Goal: Communication & Community: Share content

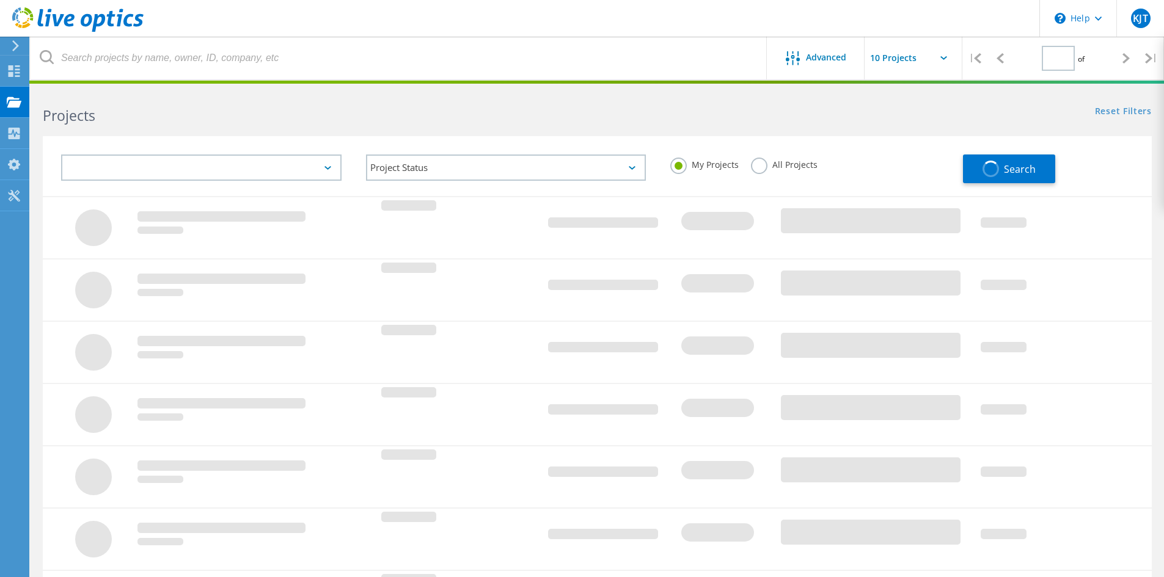
type input "1"
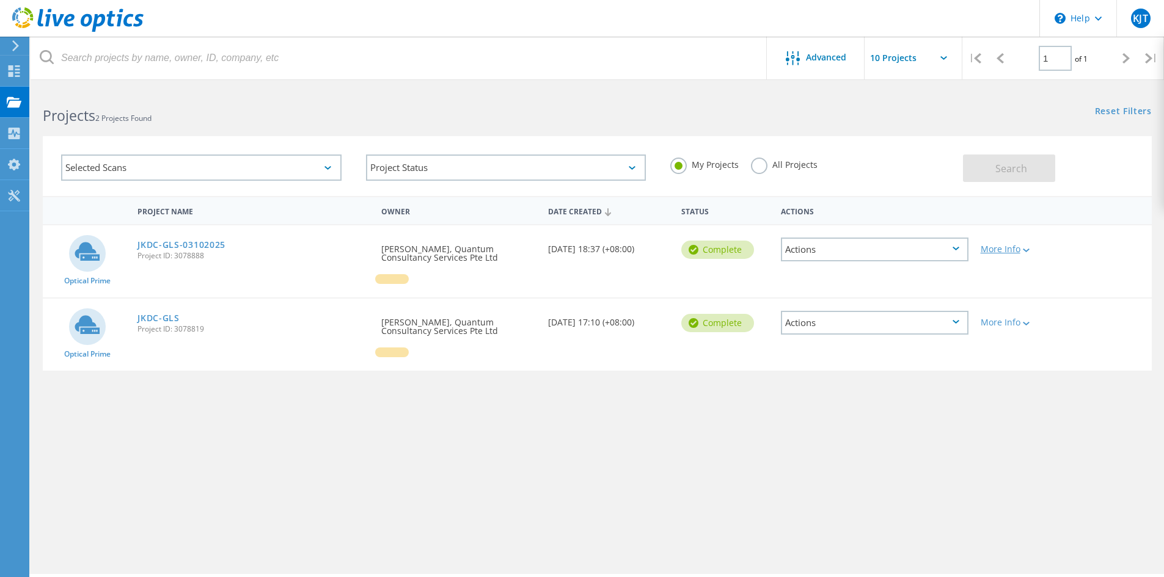
click at [1003, 251] on div "More Info" at bounding box center [1019, 249] width 76 height 9
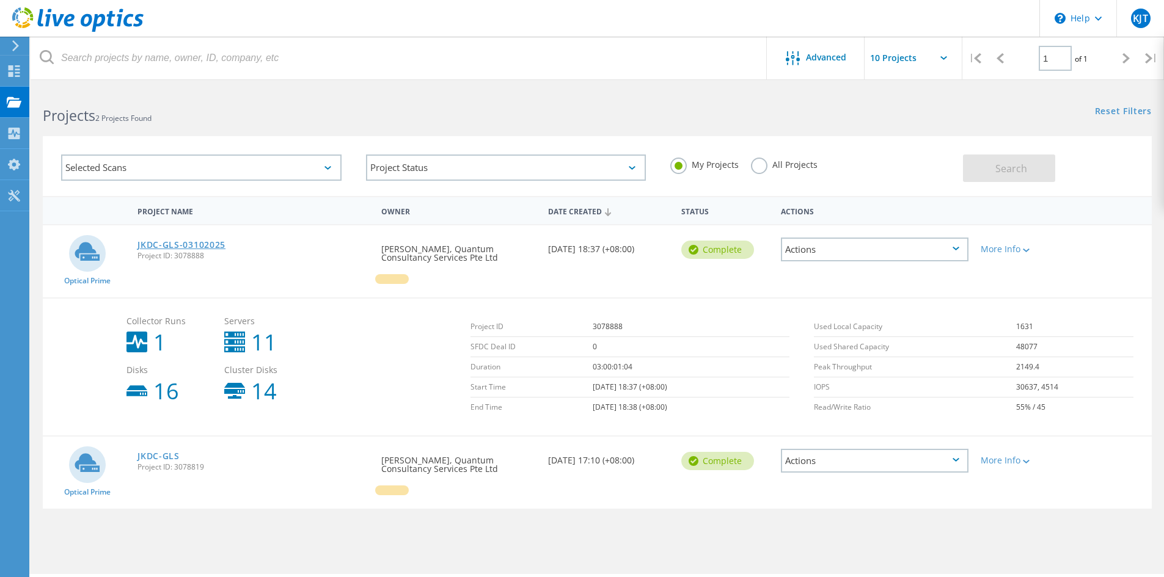
click at [214, 247] on link "JKDC-GLS-03102025" at bounding box center [181, 245] width 88 height 9
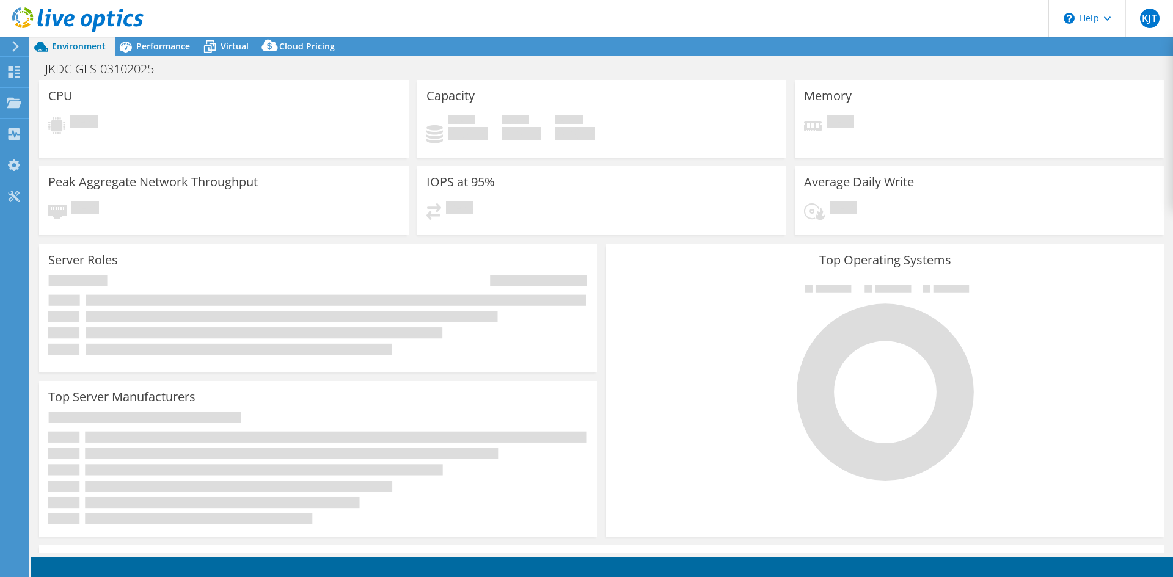
select select "Singapore"
select select "SGD"
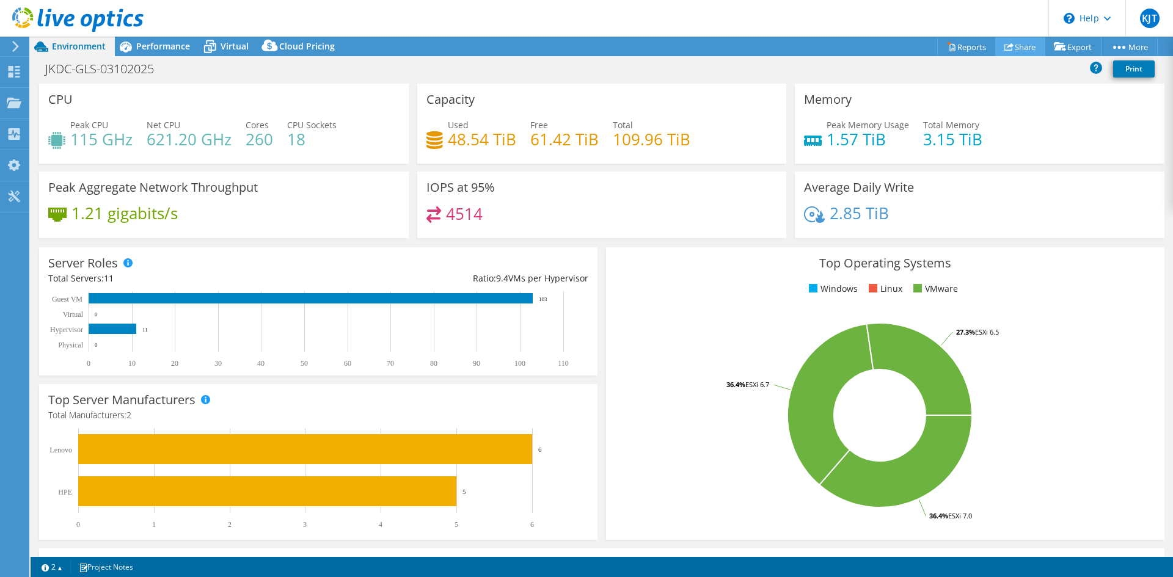
click at [1030, 47] on link "Share" at bounding box center [1020, 46] width 50 height 19
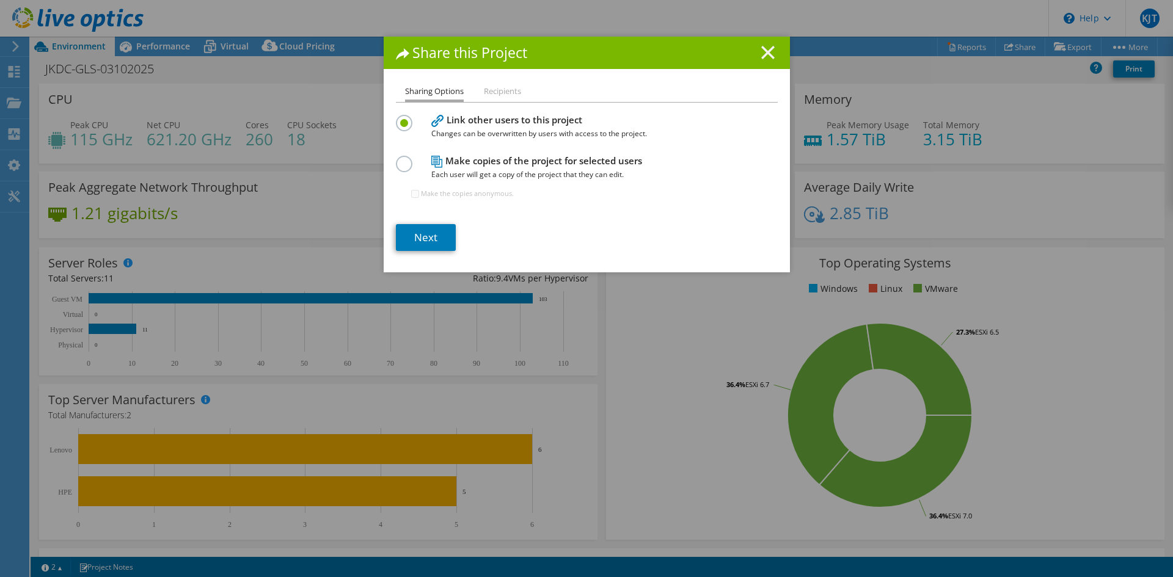
click at [762, 51] on line at bounding box center [768, 52] width 12 height 12
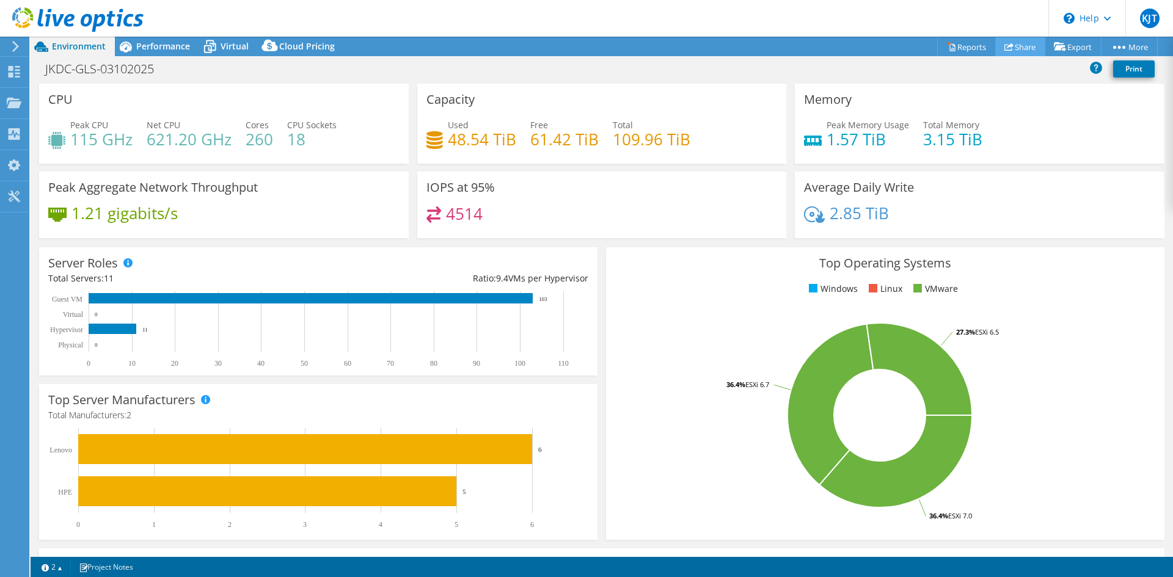
click at [1017, 49] on link "Share" at bounding box center [1020, 46] width 50 height 19
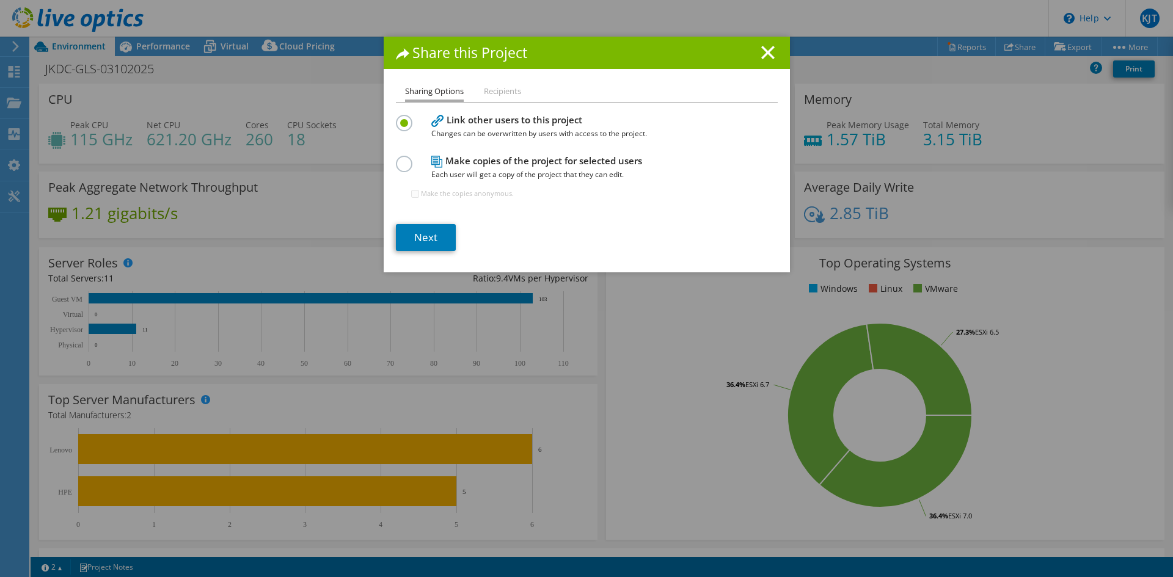
click at [500, 88] on li "Recipients" at bounding box center [502, 91] width 37 height 15
click at [494, 92] on li "Recipients" at bounding box center [502, 91] width 37 height 15
click at [405, 159] on label at bounding box center [406, 157] width 21 height 3
click at [0, 0] on input "radio" at bounding box center [0, 0] width 0 height 0
click at [405, 134] on div "Link other users to this project Changes can be overwritten by users with acces…" at bounding box center [587, 126] width 382 height 29
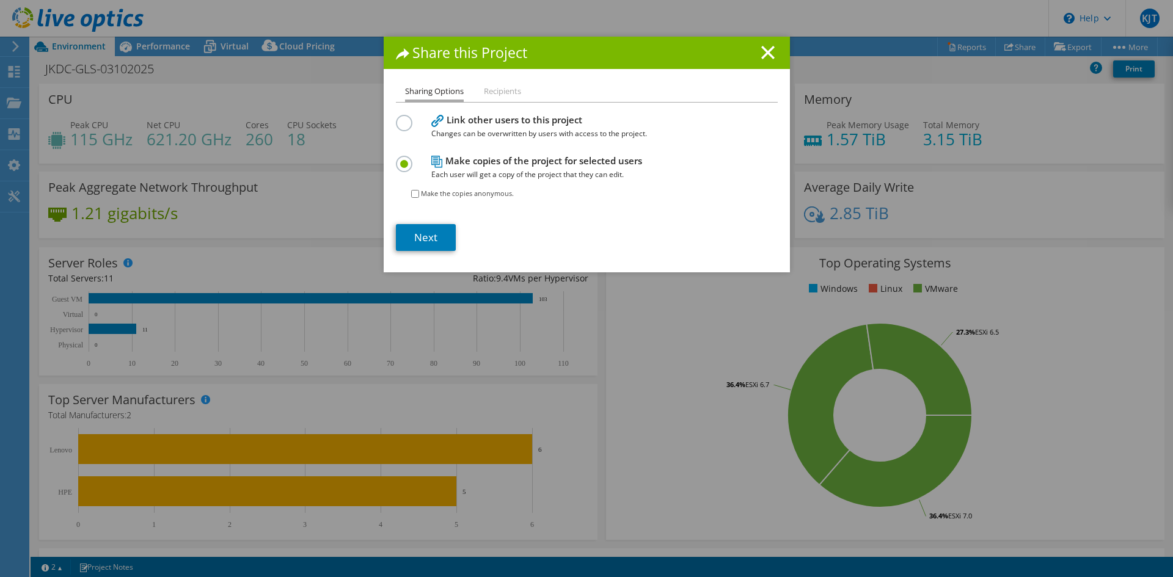
click at [403, 118] on label at bounding box center [406, 116] width 21 height 3
click at [0, 0] on input "radio" at bounding box center [0, 0] width 0 height 0
click at [427, 240] on link "Next" at bounding box center [426, 237] width 60 height 27
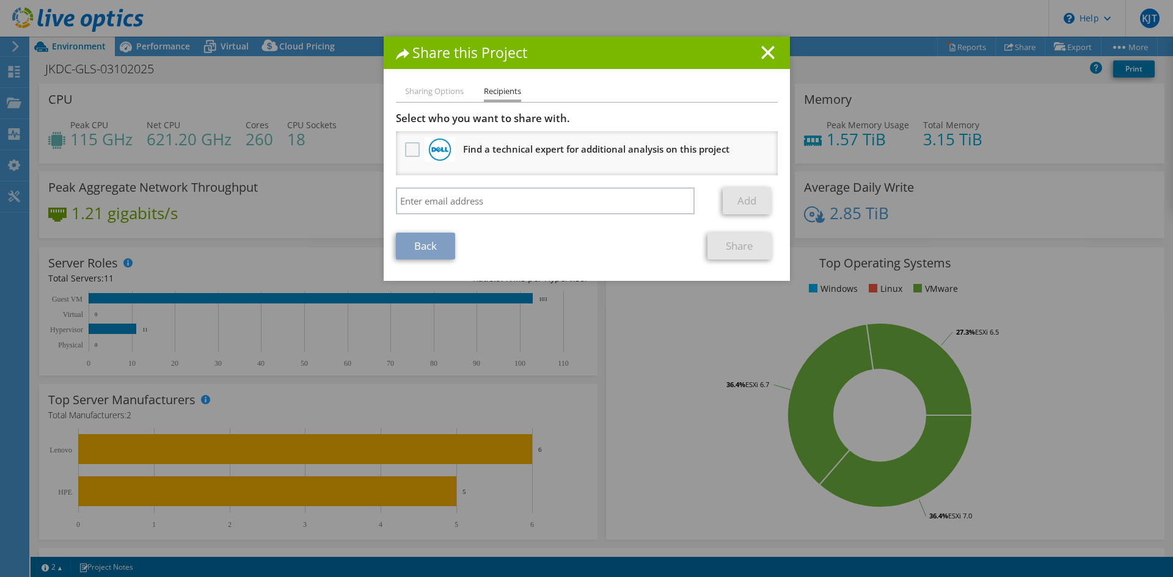
click at [406, 150] on label at bounding box center [414, 149] width 18 height 15
click at [0, 0] on input "checkbox" at bounding box center [0, 0] width 0 height 0
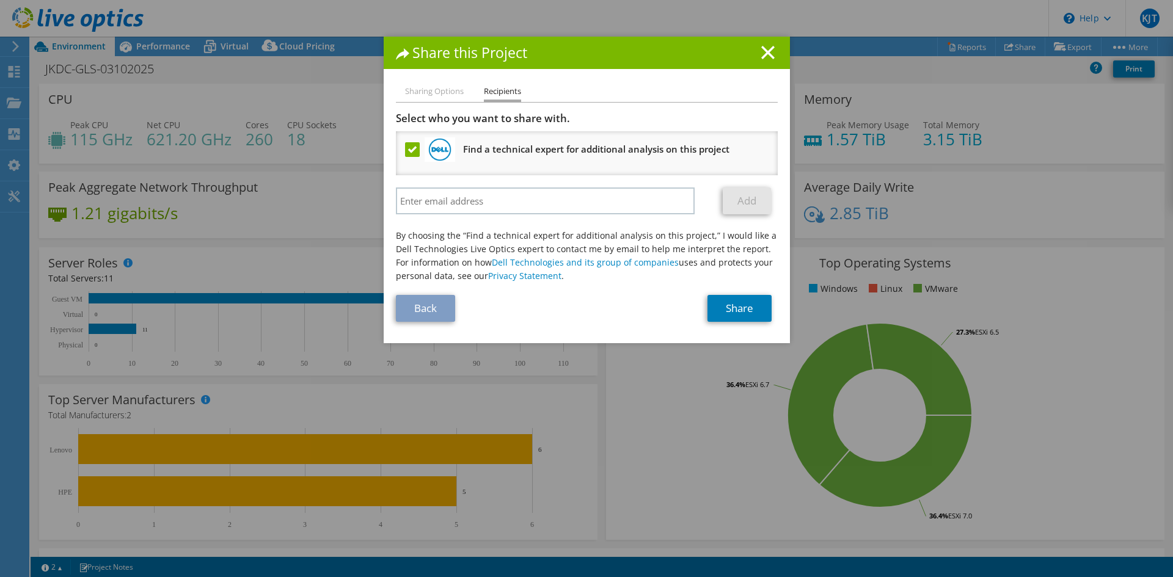
click at [406, 150] on label at bounding box center [414, 149] width 18 height 15
click at [0, 0] on input "checkbox" at bounding box center [0, 0] width 0 height 0
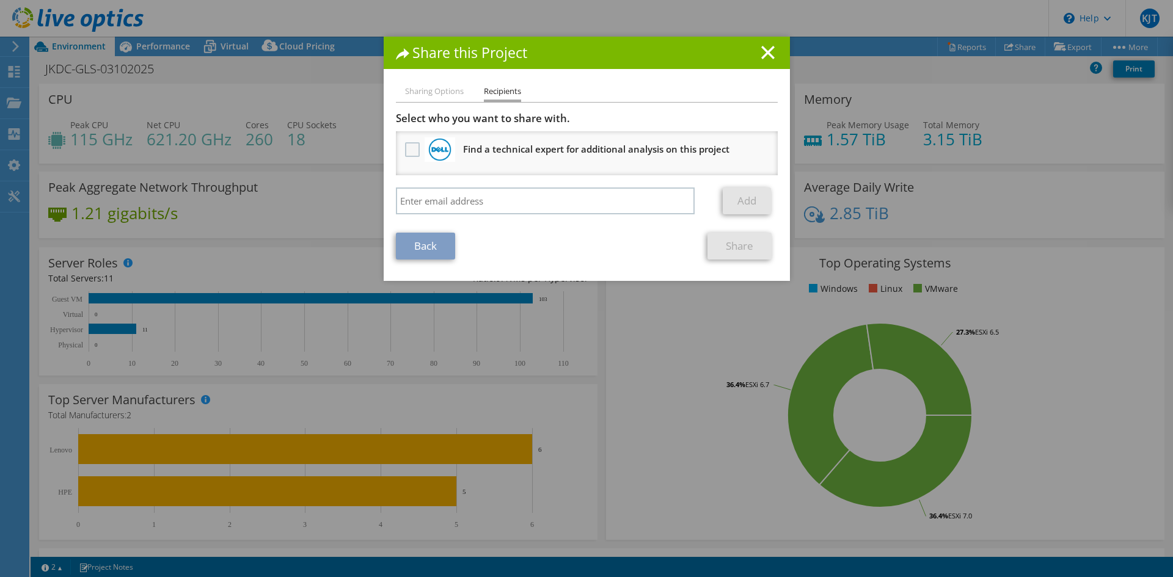
click at [405, 150] on label at bounding box center [414, 149] width 18 height 15
click at [0, 0] on input "checkbox" at bounding box center [0, 0] width 0 height 0
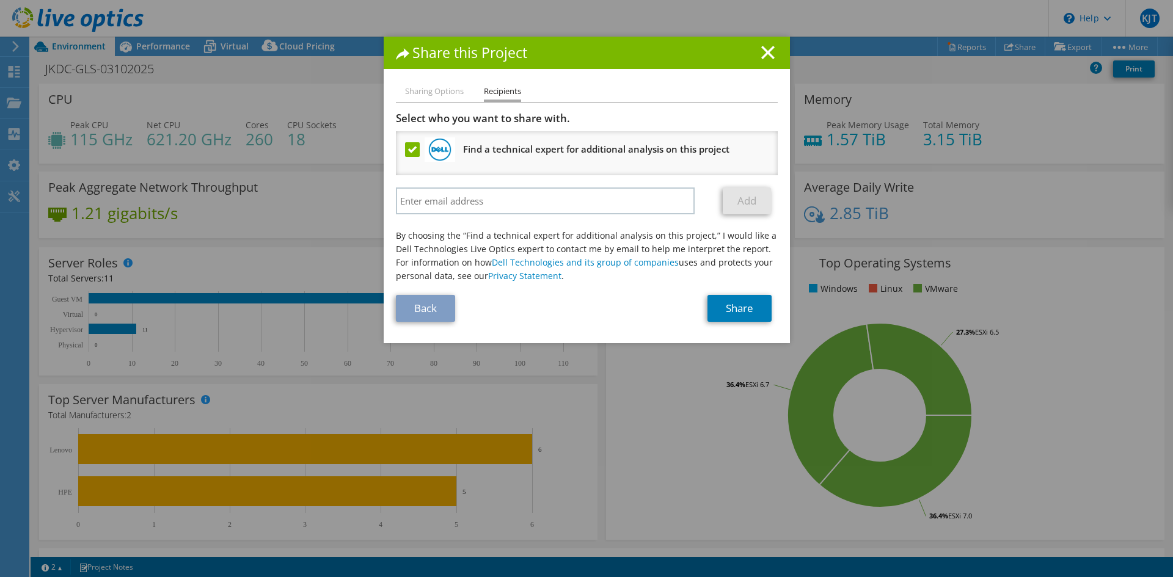
click at [405, 150] on label at bounding box center [414, 149] width 18 height 15
click at [0, 0] on input "checkbox" at bounding box center [0, 0] width 0 height 0
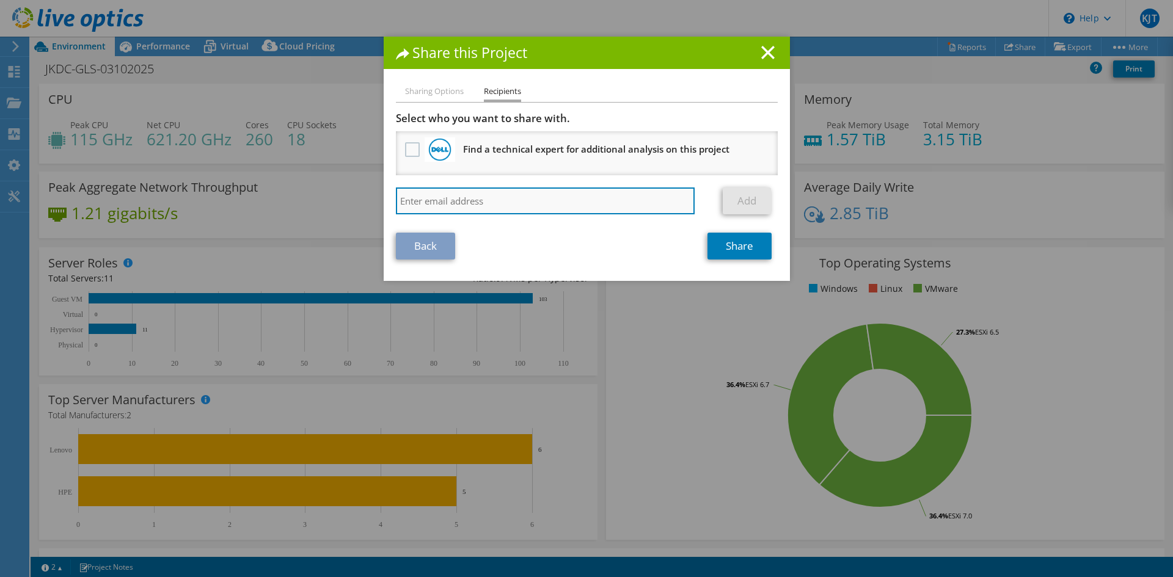
click at [465, 208] on input "search" at bounding box center [545, 201] width 299 height 27
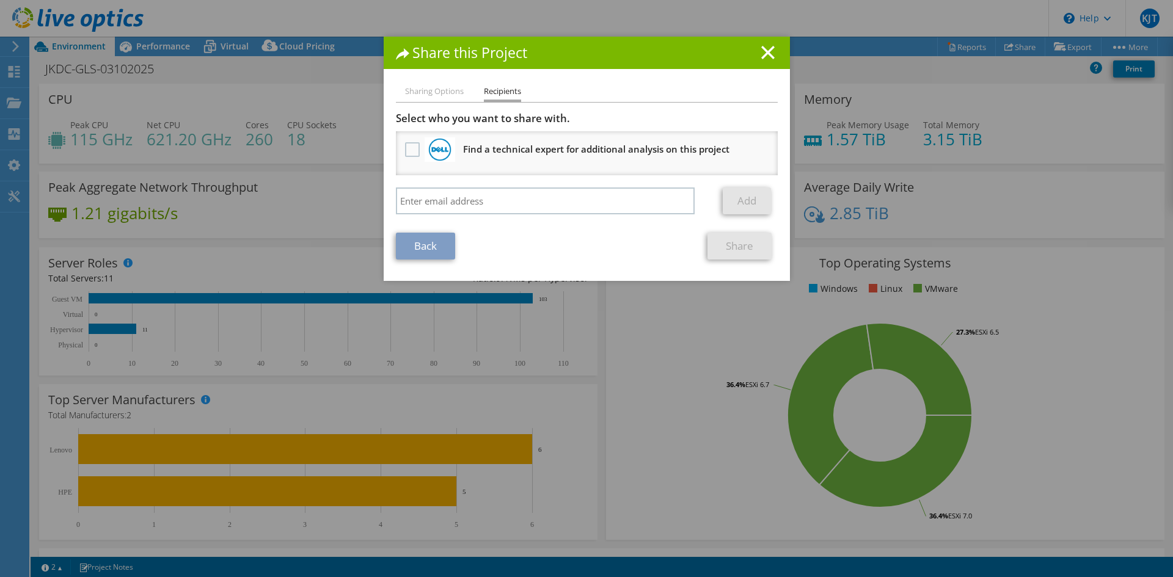
click at [599, 218] on div "Add" at bounding box center [587, 204] width 382 height 33
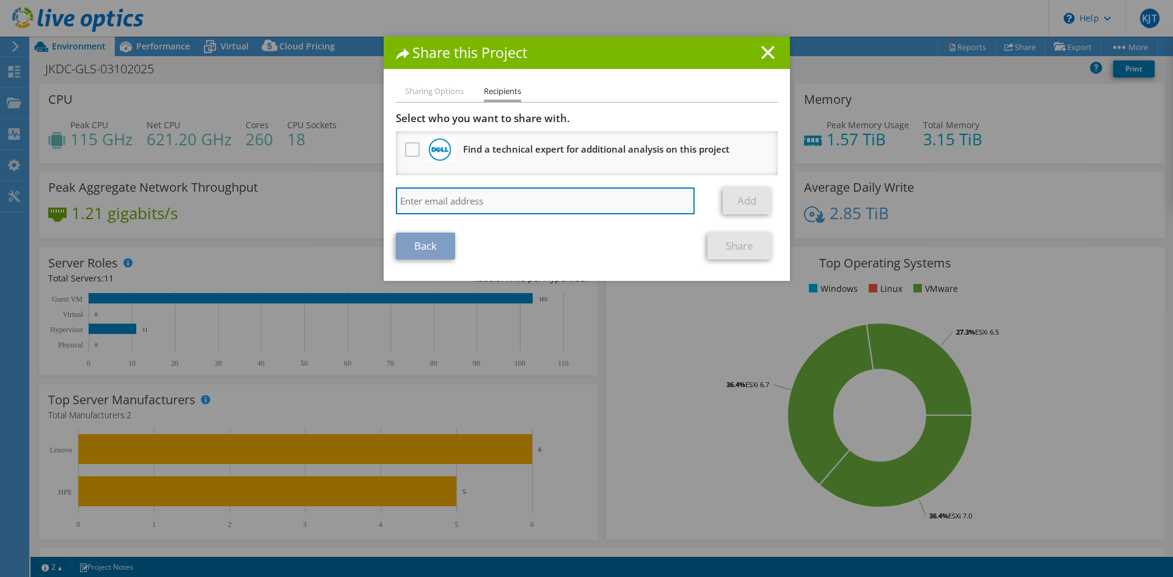
click at [599, 210] on input "search" at bounding box center [545, 201] width 299 height 27
paste input "syed.hyder1@dell.com"
type input "syed.hyder1@dell.com"
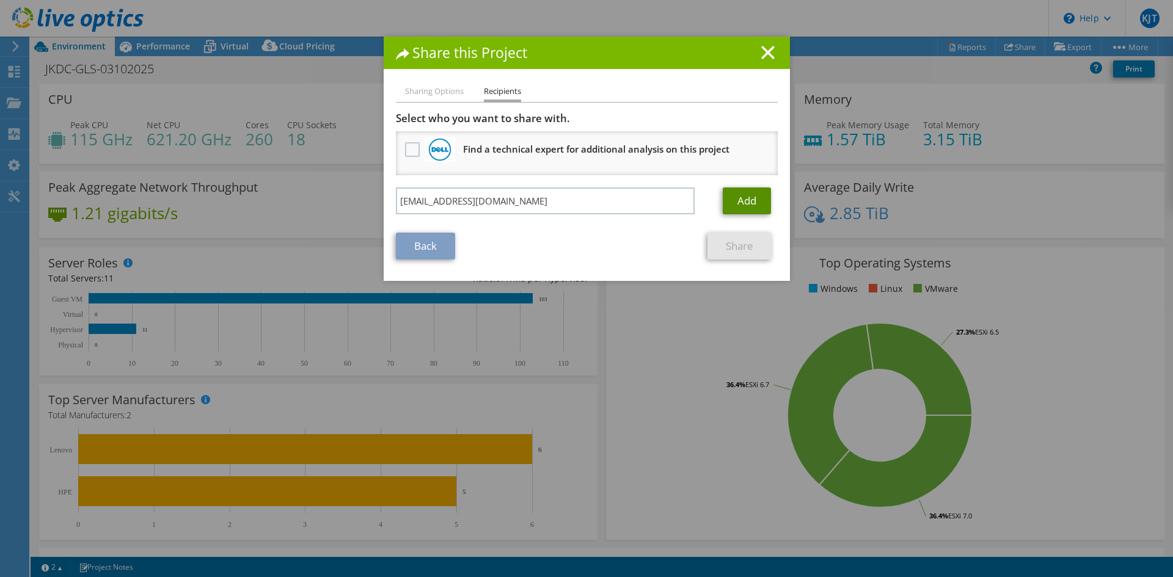
click at [731, 208] on link "Add" at bounding box center [747, 201] width 48 height 27
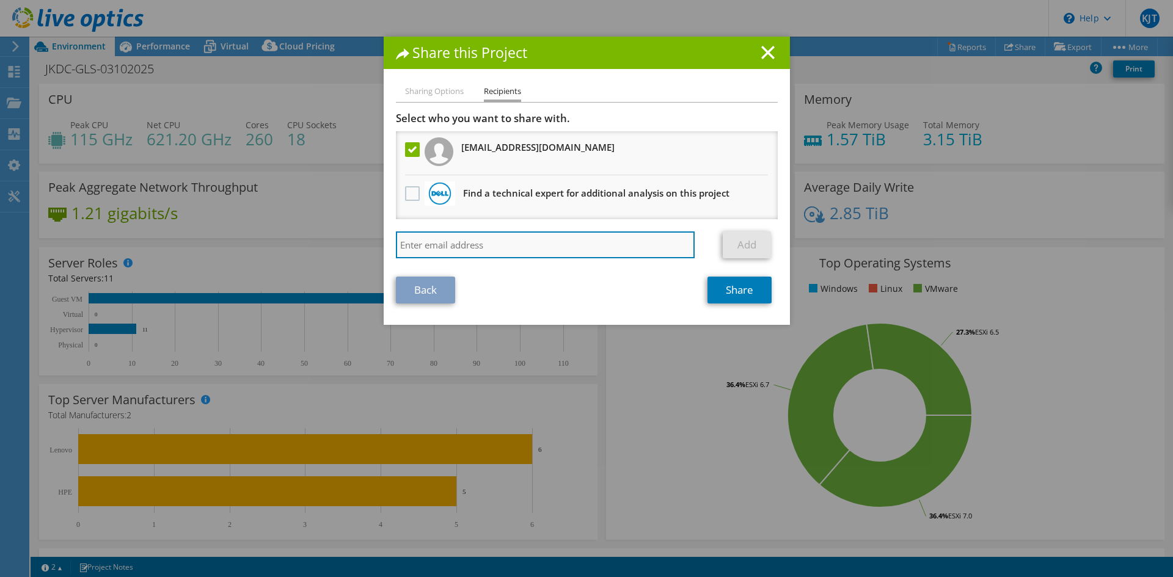
drag, startPoint x: 461, startPoint y: 247, endPoint x: 476, endPoint y: 250, distance: 15.0
click at [461, 247] on input "search" at bounding box center [545, 245] width 299 height 27
paste input "aaron.ye@dell.com"
type input "aaron.ye@dell.com"
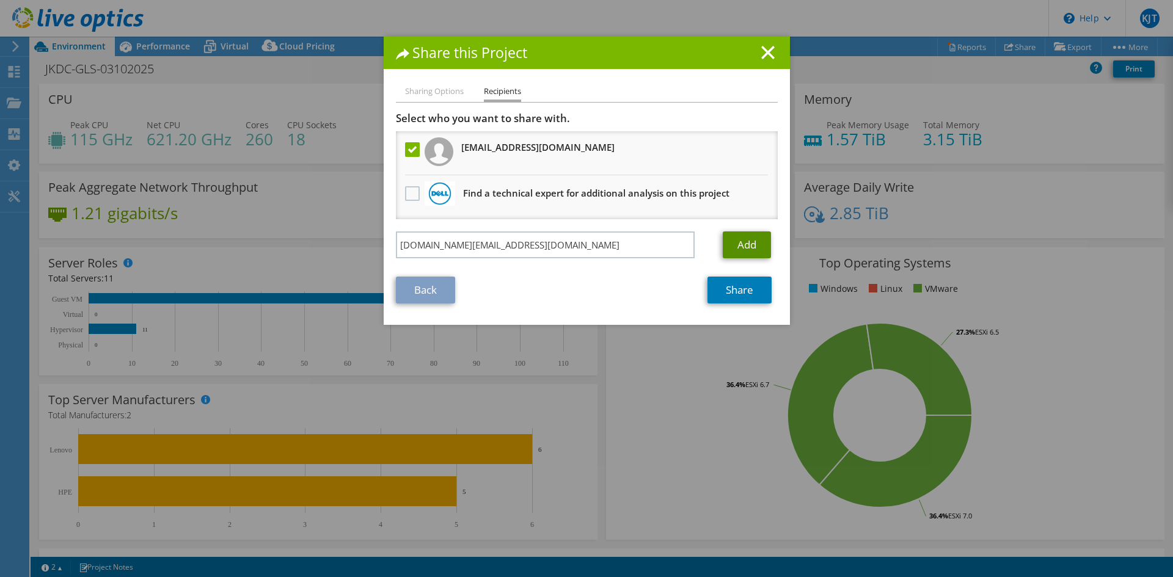
click at [750, 247] on link "Add" at bounding box center [747, 245] width 48 height 27
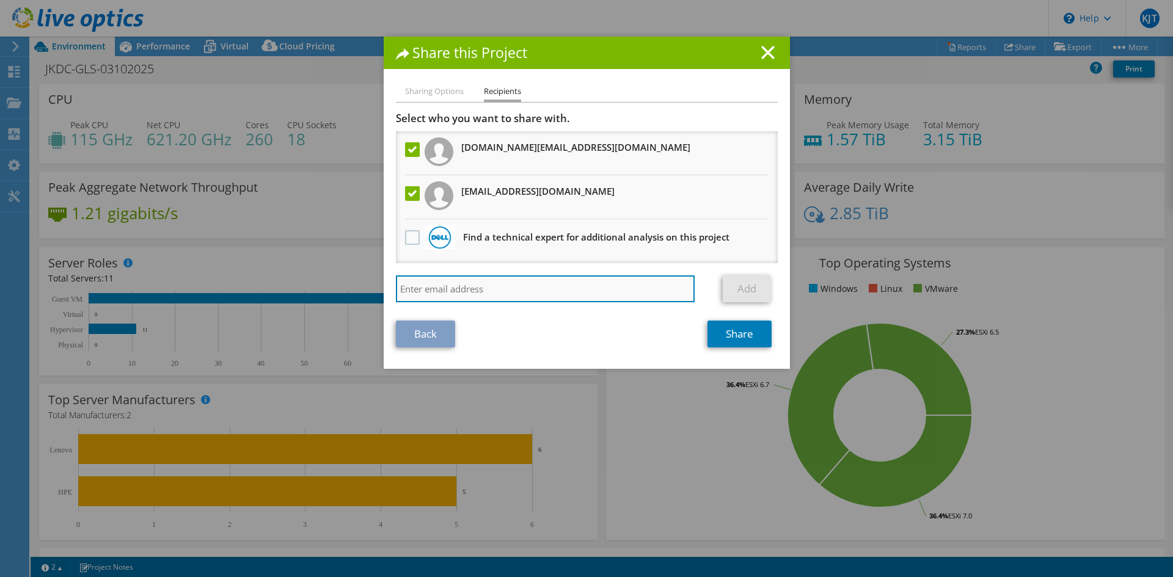
click at [562, 295] on input "search" at bounding box center [545, 289] width 299 height 27
paste input "terrence.yeoh@dell.com"
type input "terrence.yeoh@dell.com"
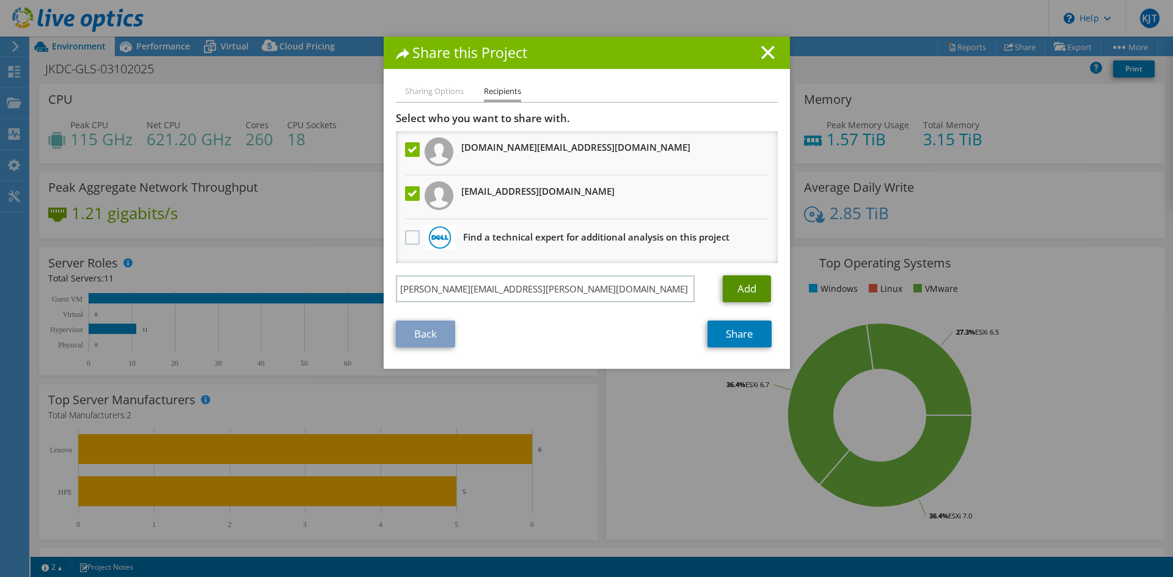
click at [731, 291] on link "Add" at bounding box center [747, 289] width 48 height 27
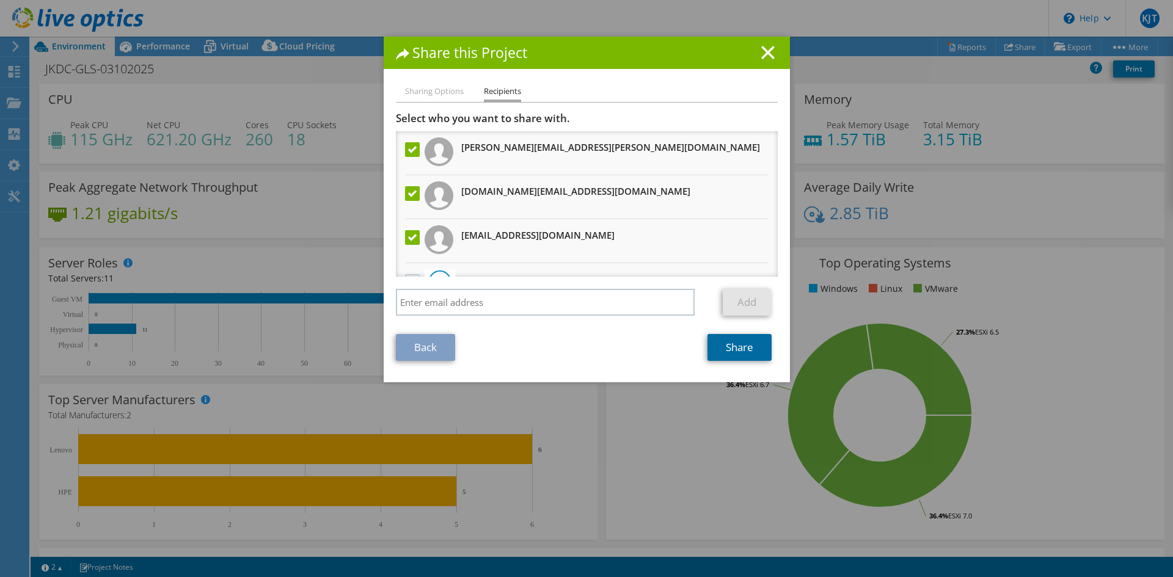
click at [741, 353] on link "Share" at bounding box center [740, 347] width 64 height 27
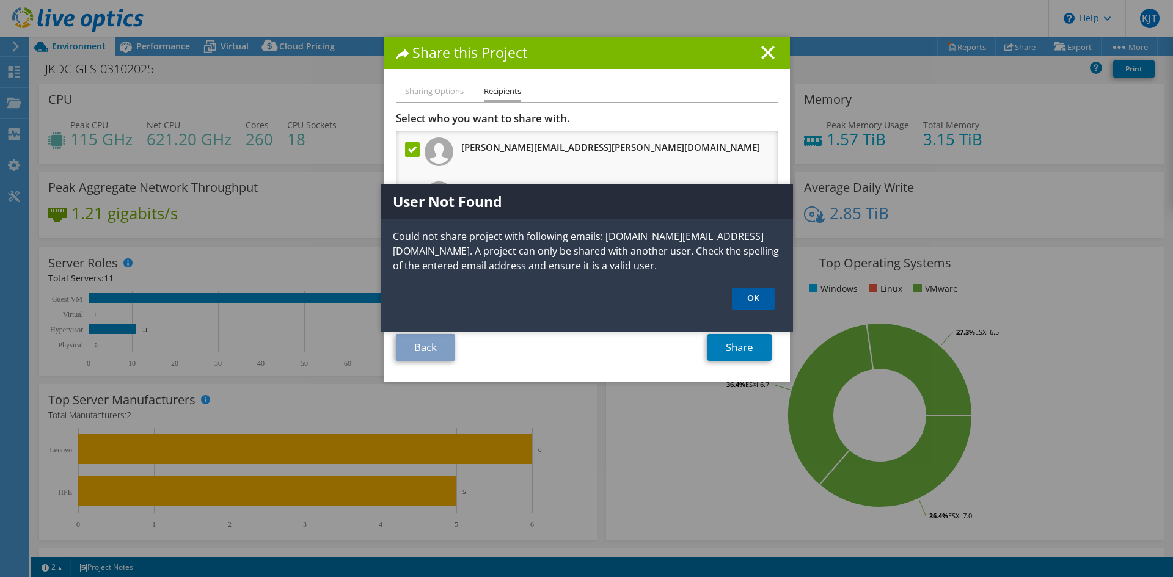
click at [744, 290] on link "OK" at bounding box center [753, 299] width 43 height 23
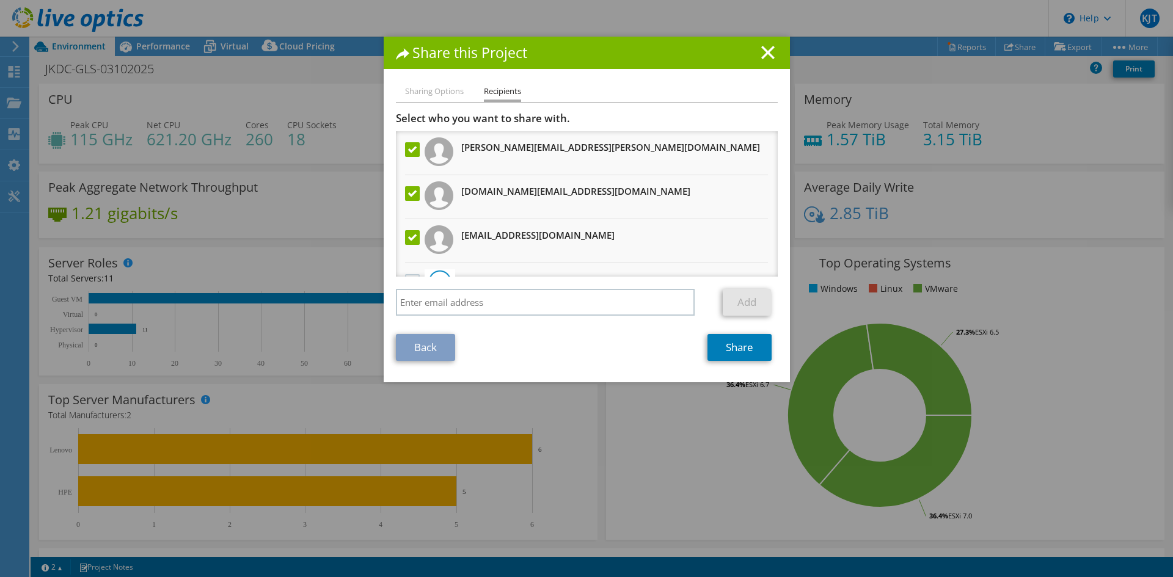
click at [446, 84] on div "Share this Project Sharing Options Recipients Link other users to this project …" at bounding box center [587, 210] width 406 height 346
click at [438, 93] on li "Sharing Options" at bounding box center [434, 91] width 59 height 15
click at [739, 350] on link "Share" at bounding box center [740, 347] width 64 height 27
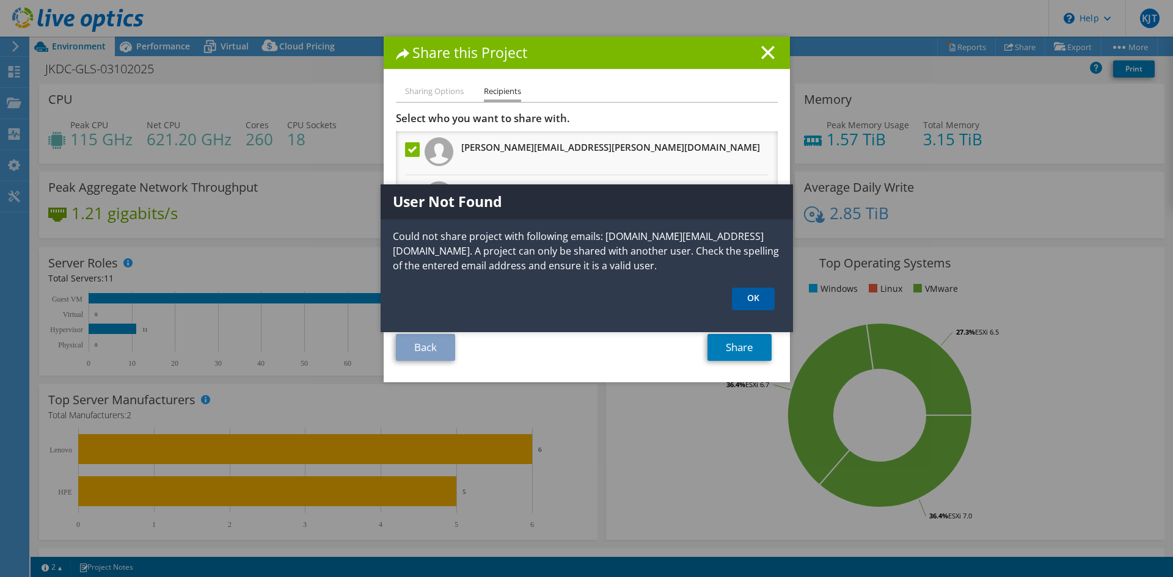
click at [758, 301] on link "OK" at bounding box center [753, 299] width 43 height 23
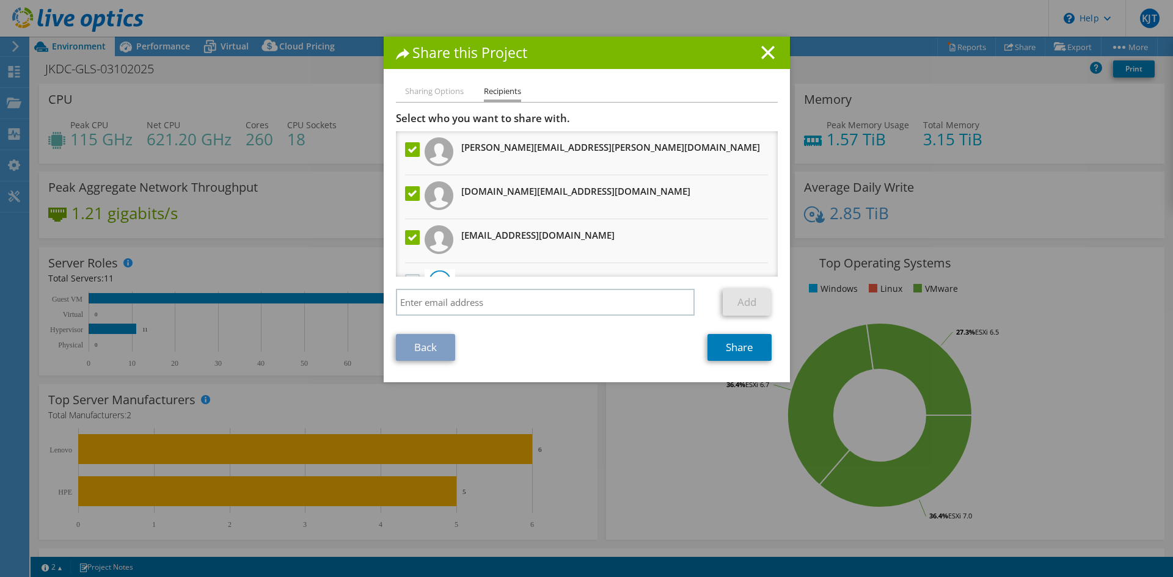
click at [414, 199] on label at bounding box center [414, 193] width 18 height 15
click at [0, 0] on input "checkbox" at bounding box center [0, 0] width 0 height 0
click at [737, 343] on link "Share" at bounding box center [740, 347] width 64 height 27
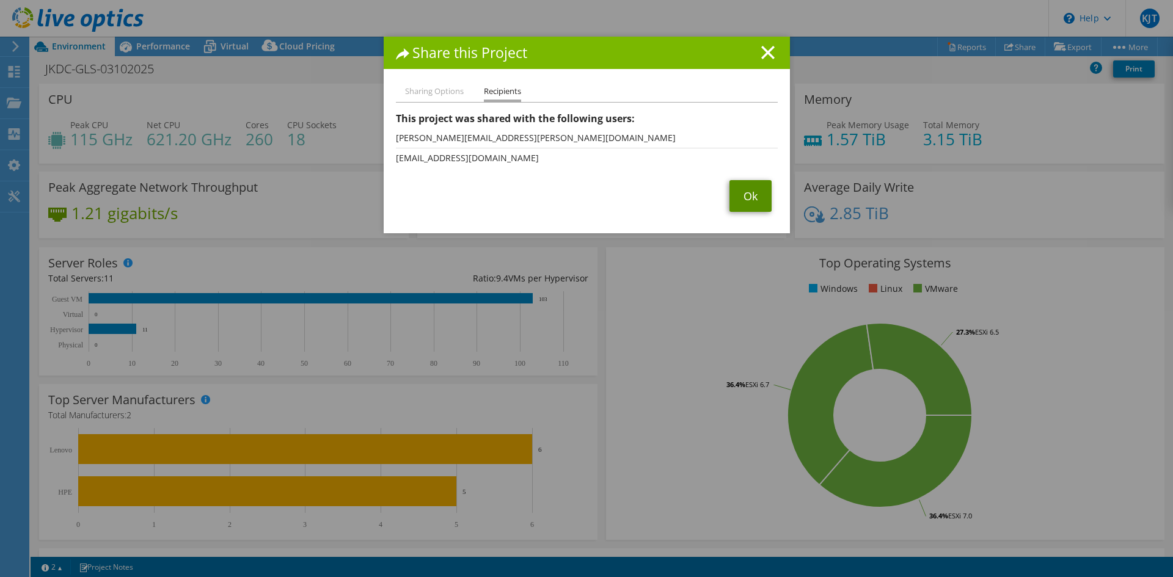
click at [750, 201] on link "Ok" at bounding box center [751, 196] width 42 height 32
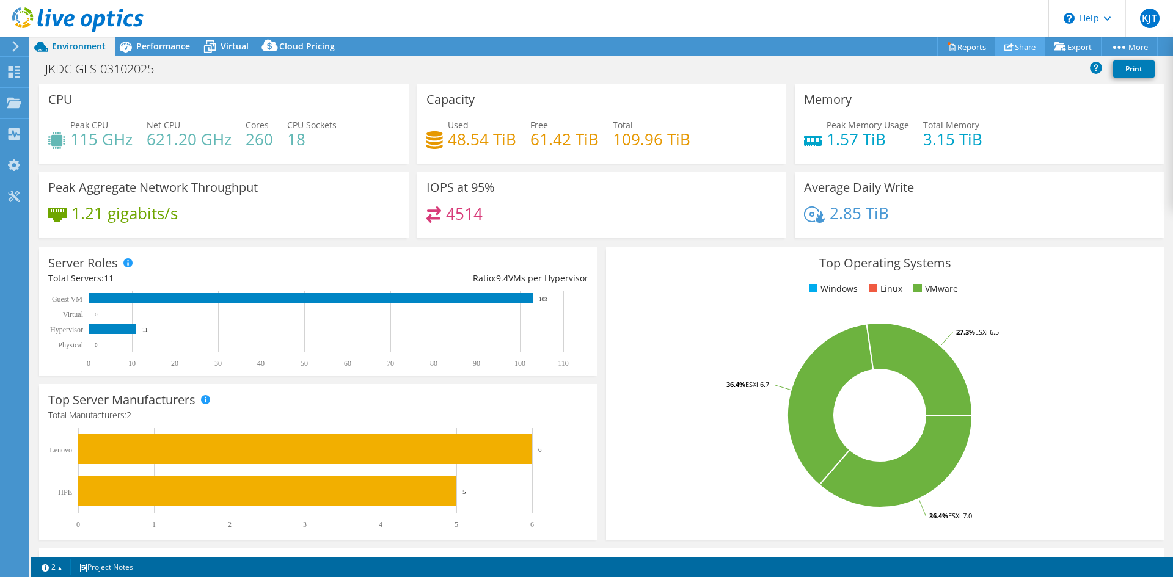
click at [1016, 48] on link "Share" at bounding box center [1020, 46] width 50 height 19
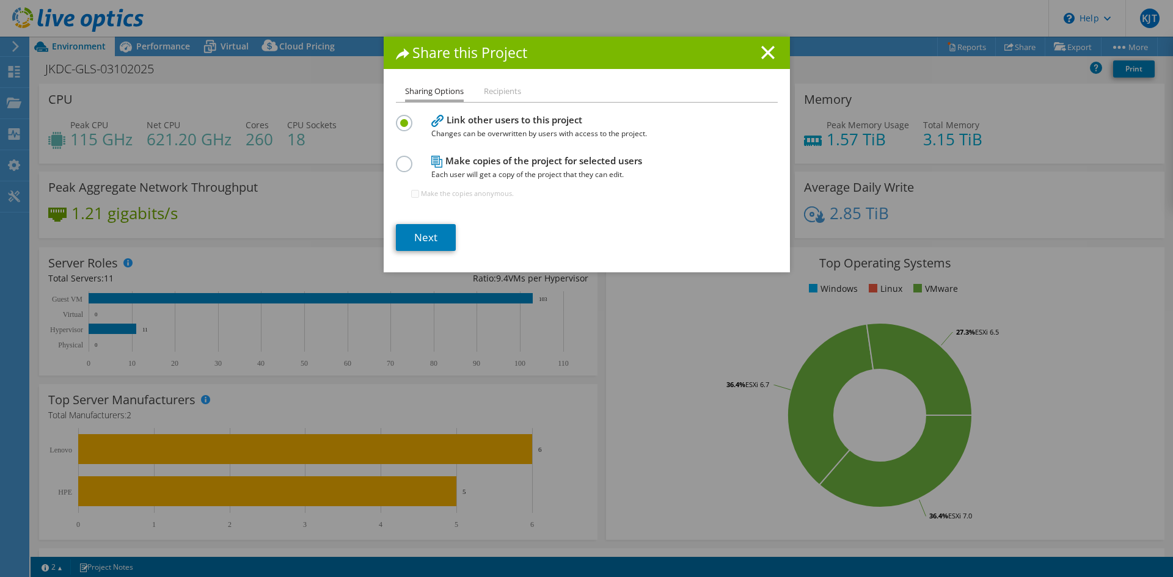
click at [488, 90] on li "Recipients" at bounding box center [502, 91] width 37 height 15
click at [492, 99] on li "Recipients" at bounding box center [502, 91] width 37 height 15
drag, startPoint x: 493, startPoint y: 97, endPoint x: 442, endPoint y: 93, distance: 50.8
click at [492, 97] on li "Recipients" at bounding box center [502, 91] width 37 height 15
click at [442, 93] on li "Sharing Options" at bounding box center [434, 93] width 59 height 18
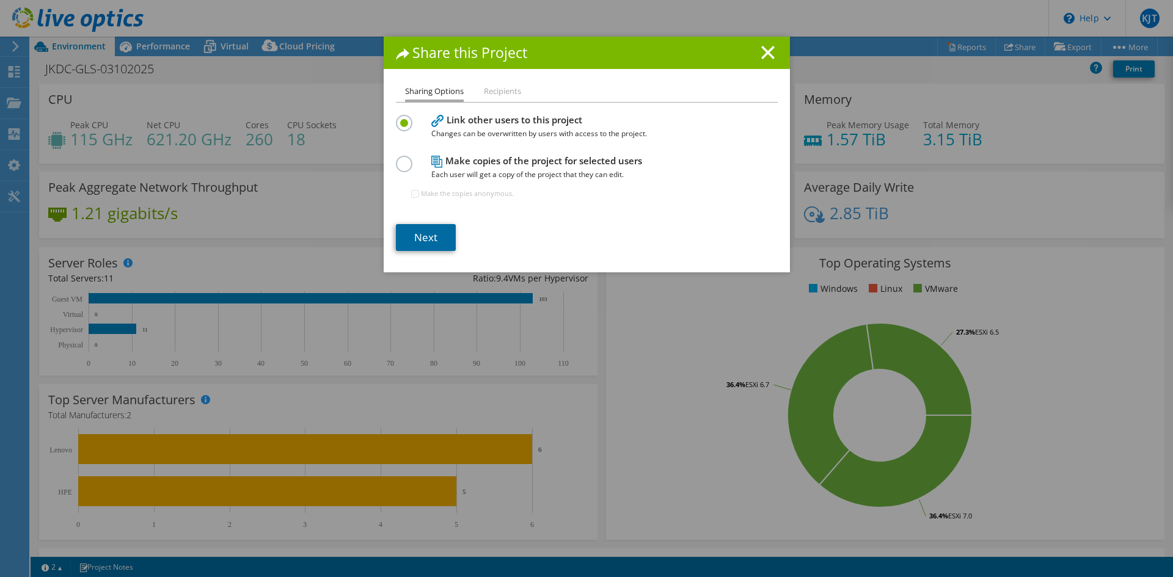
click at [441, 240] on link "Next" at bounding box center [426, 237] width 60 height 27
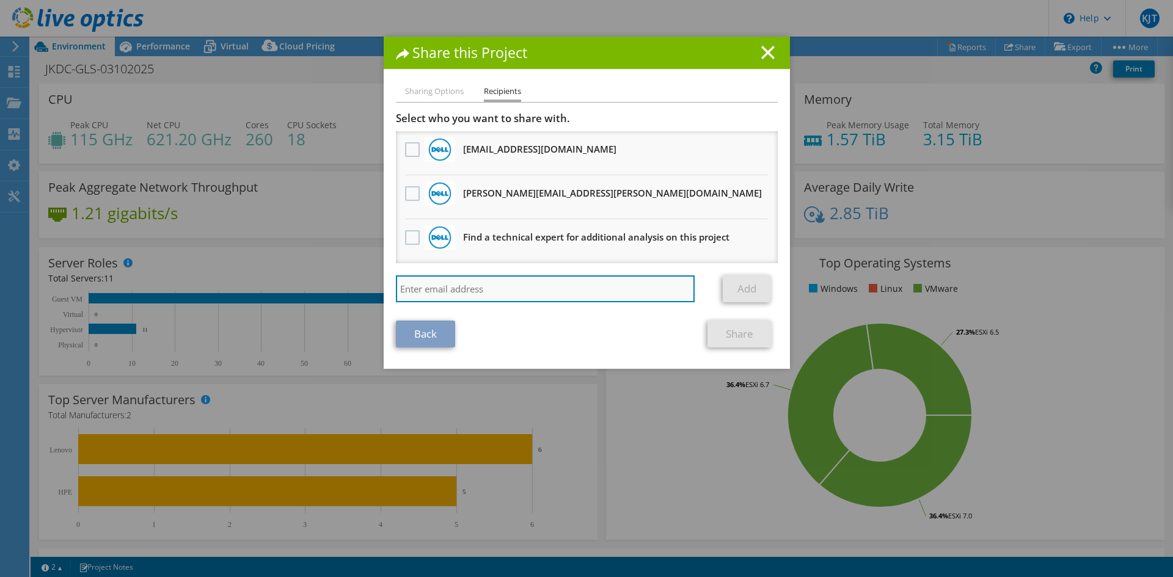
click at [485, 291] on input "search" at bounding box center [545, 289] width 299 height 27
paste input "aaron.ye@dell.com"
type input "aaron.ye@dell.com"
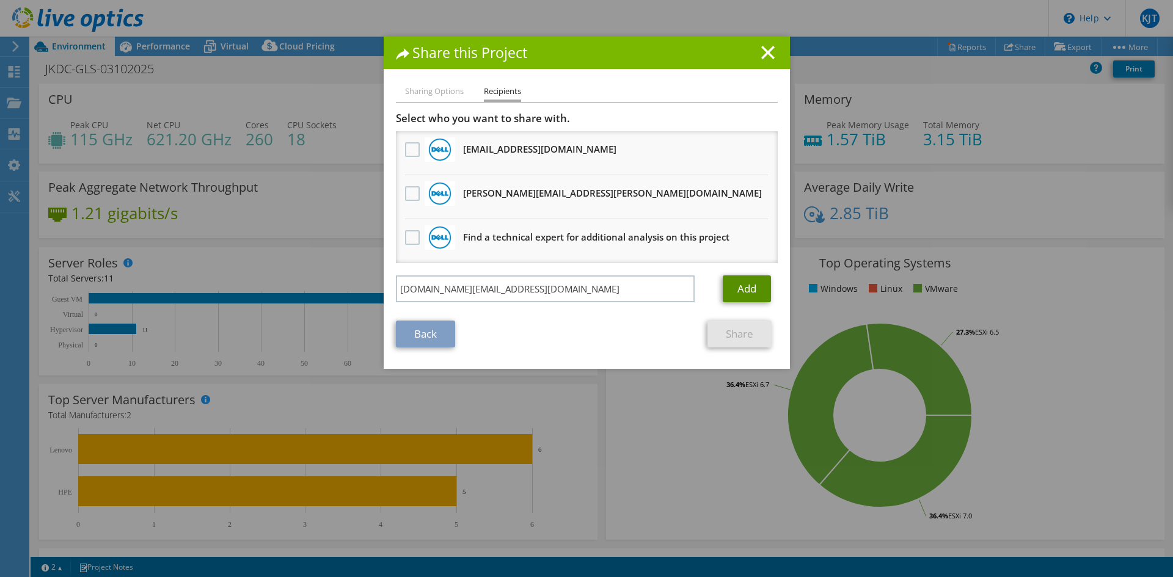
click at [750, 293] on link "Add" at bounding box center [747, 289] width 48 height 27
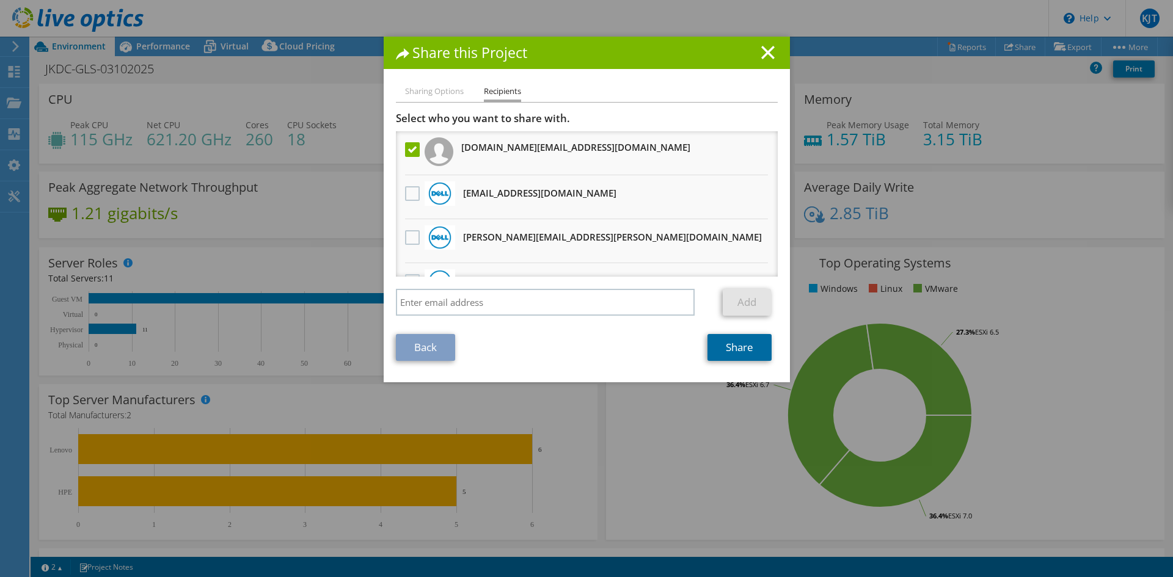
click at [745, 351] on link "Share" at bounding box center [740, 347] width 64 height 27
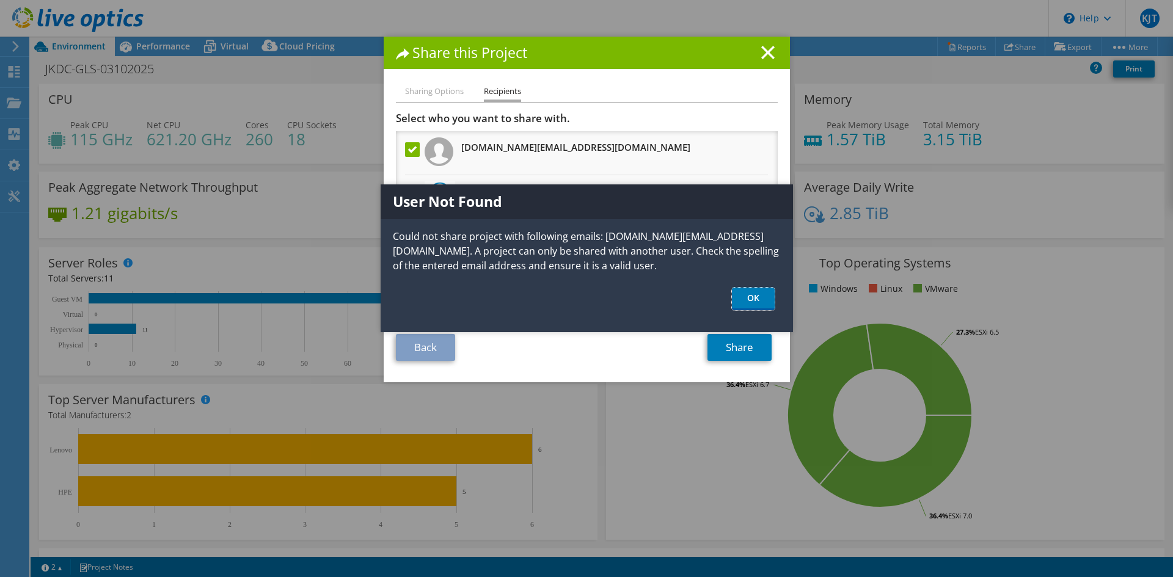
drag, startPoint x: 752, startPoint y: 297, endPoint x: 779, endPoint y: 97, distance: 201.7
click at [752, 297] on link "OK" at bounding box center [753, 299] width 43 height 23
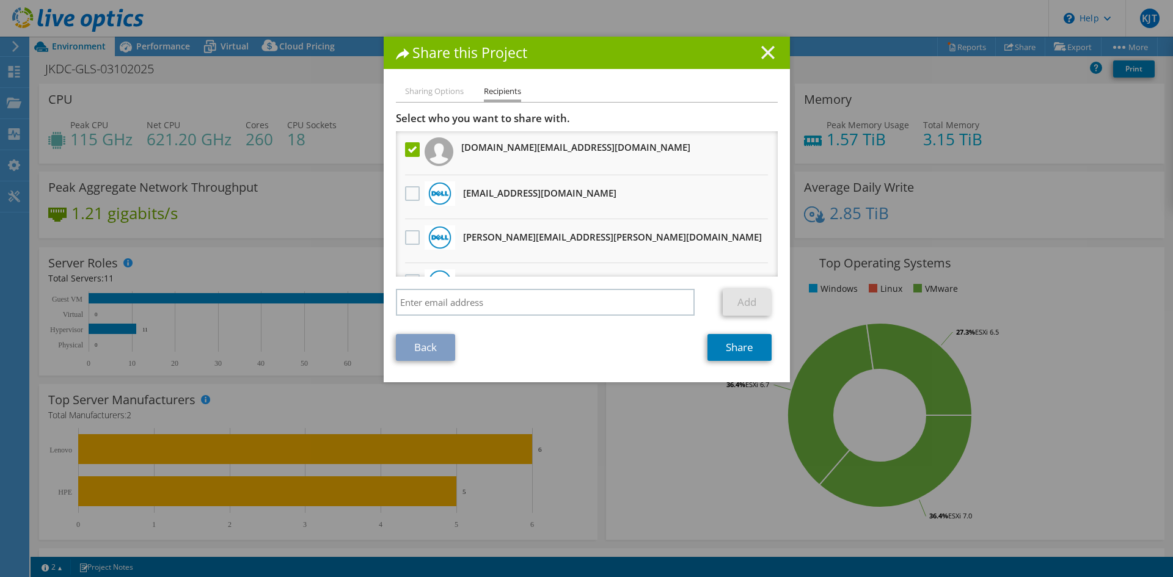
click at [766, 51] on icon at bounding box center [767, 52] width 13 height 13
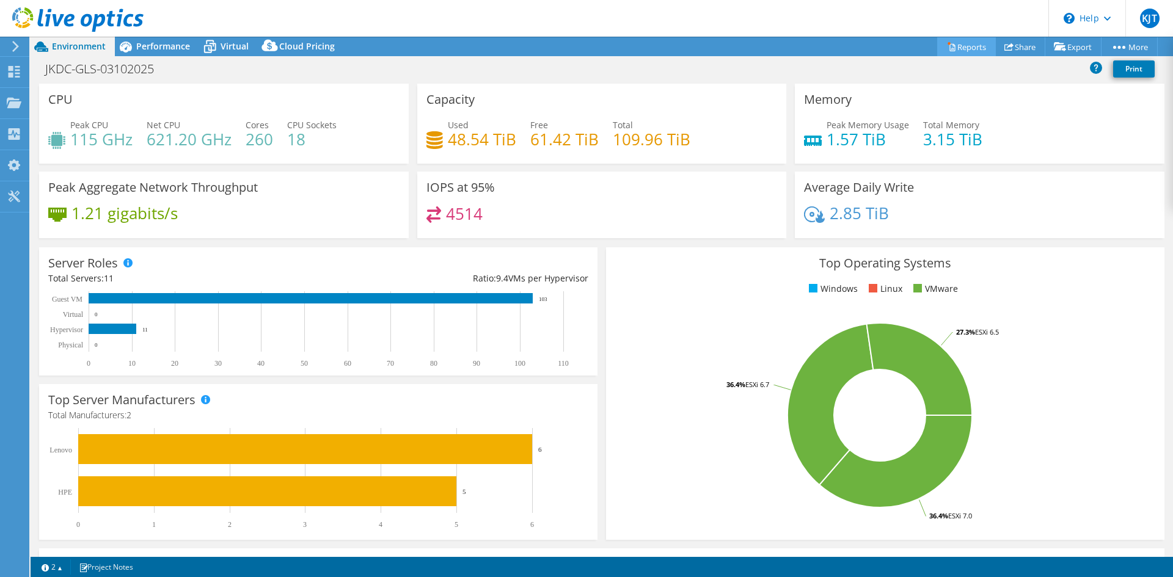
click at [977, 42] on link "Reports" at bounding box center [966, 46] width 59 height 19
